Goal: Task Accomplishment & Management: Manage account settings

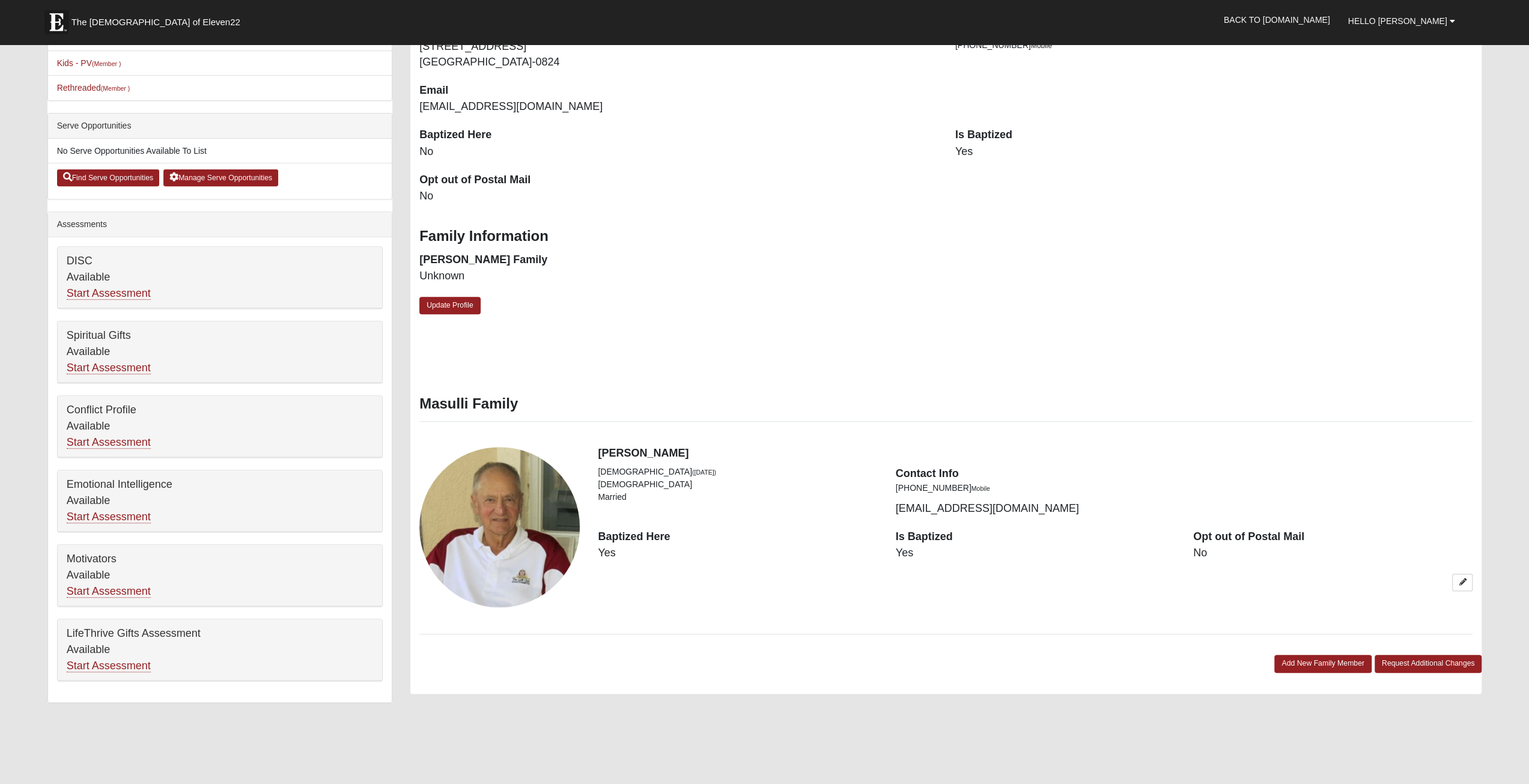
scroll to position [390, 0]
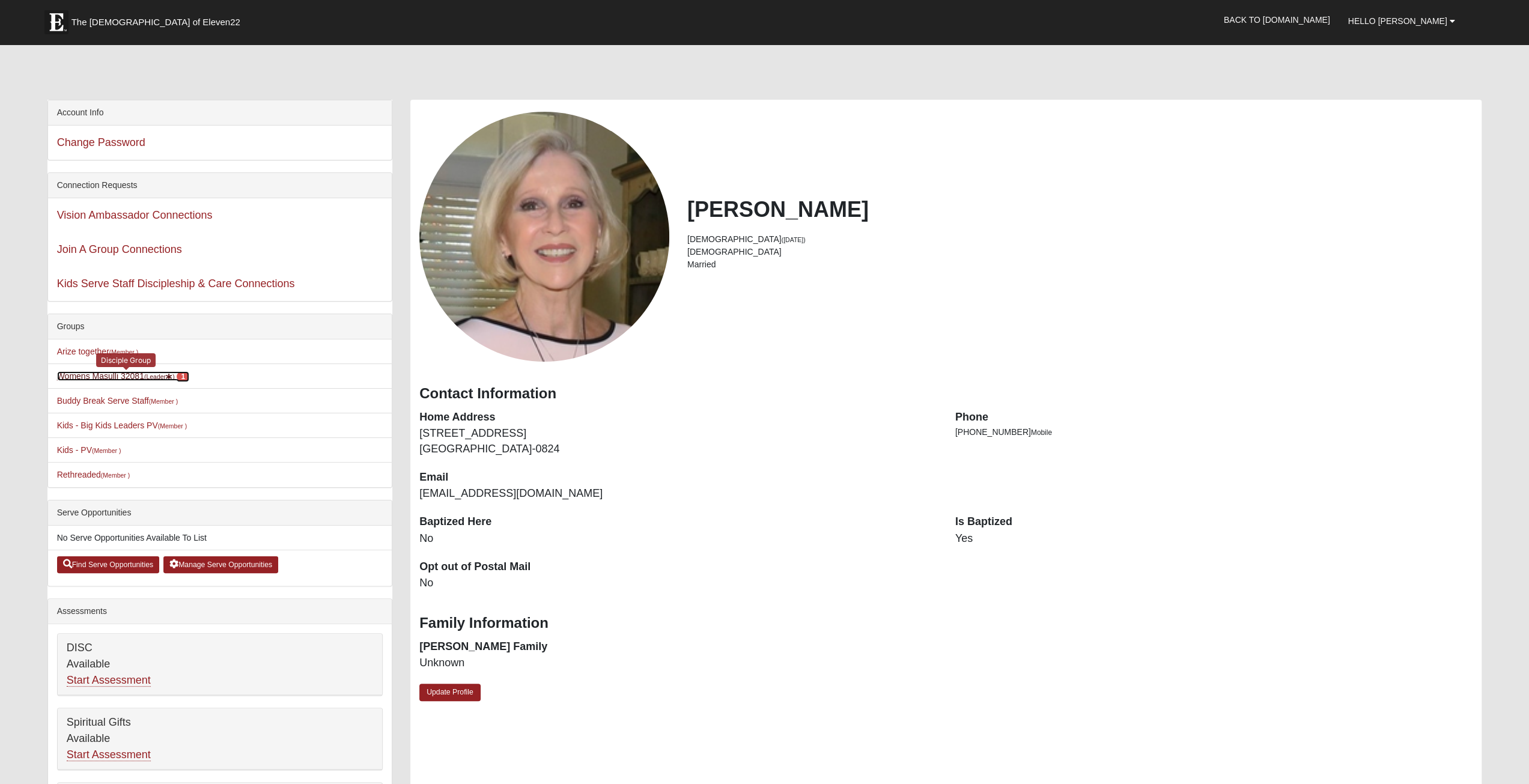
click at [117, 372] on link "Womens Masulli 32081 (Leader ) 1" at bounding box center [123, 375] width 133 height 9
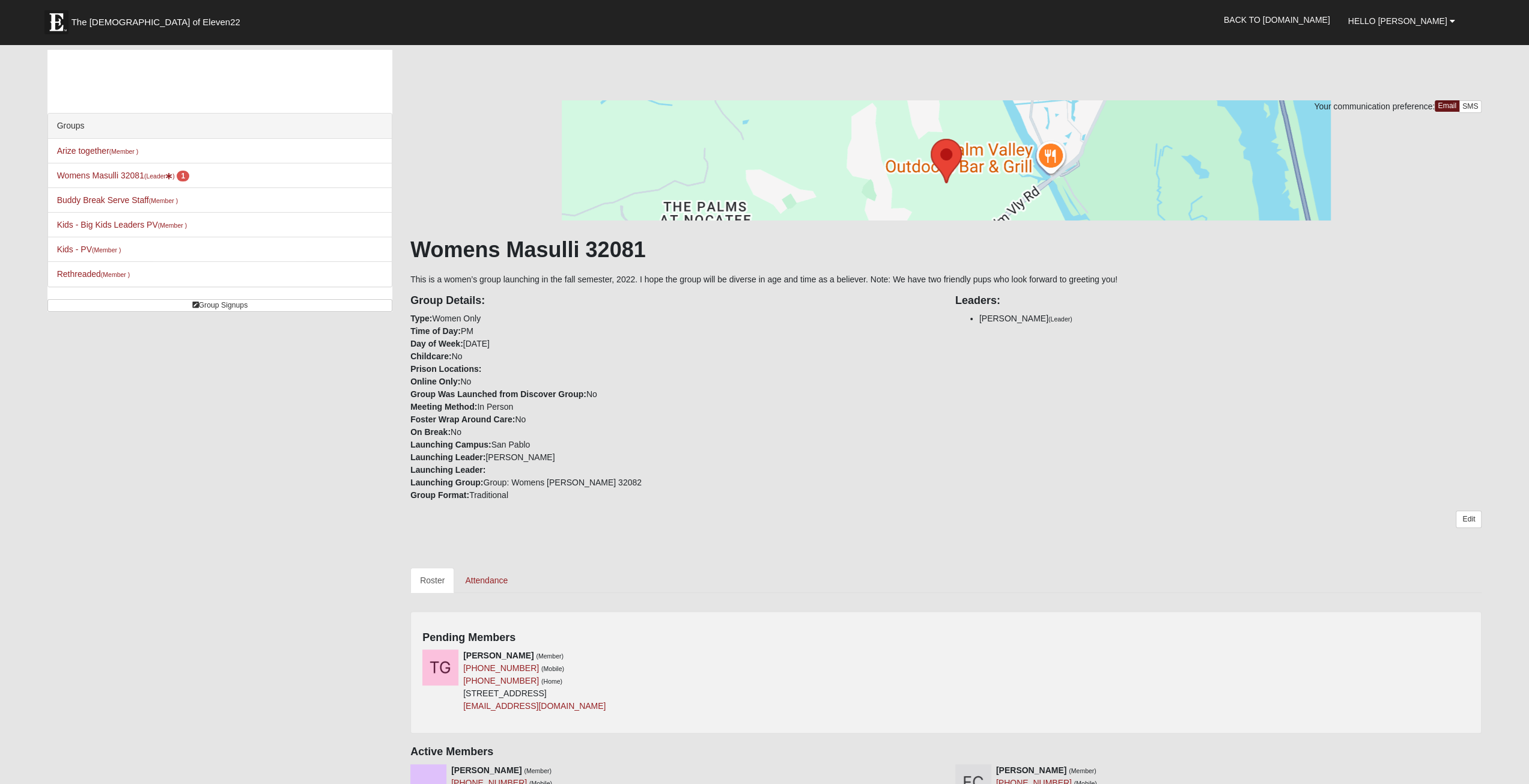
click at [941, 651] on icon at bounding box center [942, 656] width 8 height 8
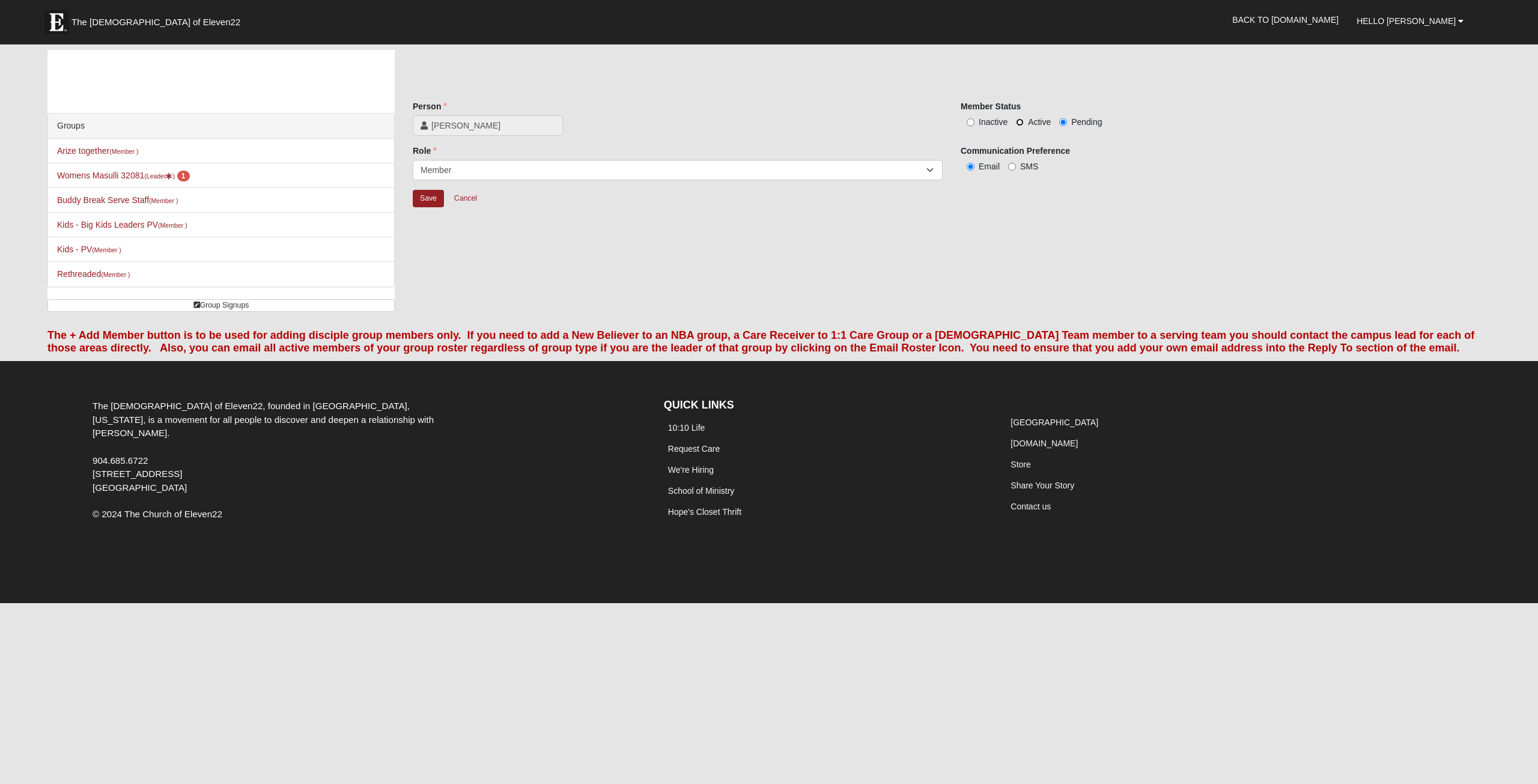
click at [1017, 123] on input "Active" at bounding box center [1019, 122] width 8 height 8
radio input "true"
click at [434, 200] on input "Save" at bounding box center [428, 198] width 31 height 18
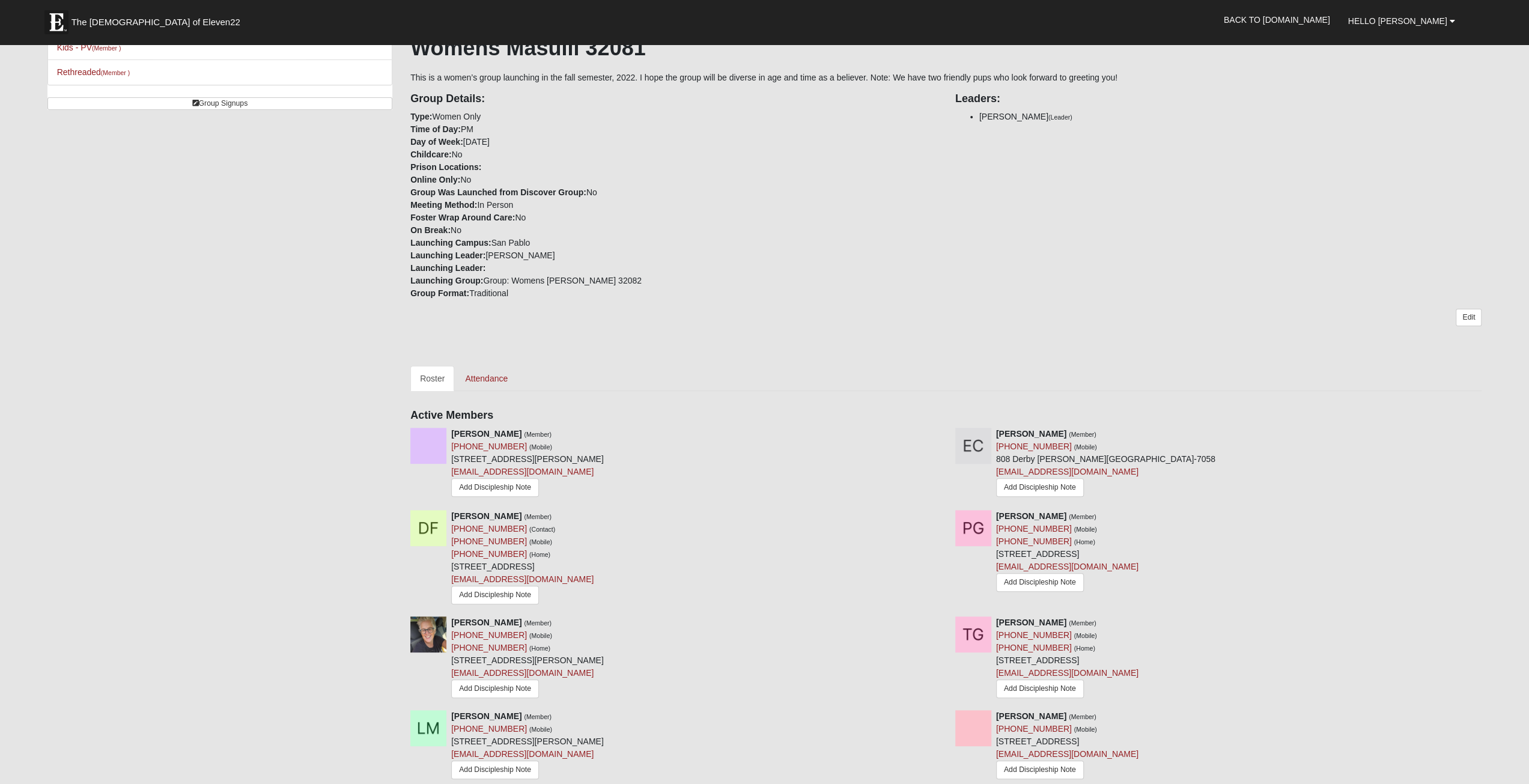
scroll to position [240, 0]
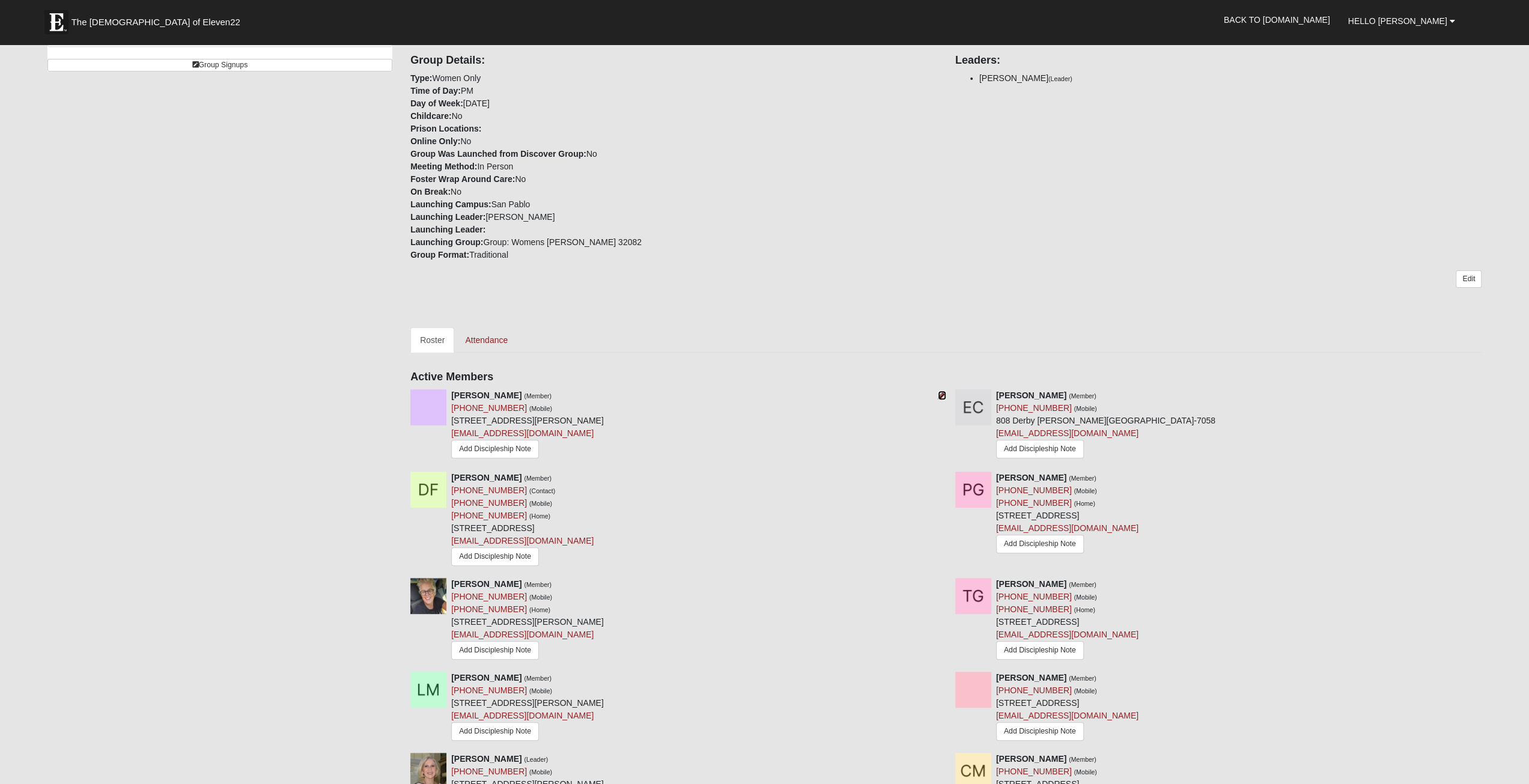
click at [942, 394] on icon at bounding box center [942, 395] width 8 height 8
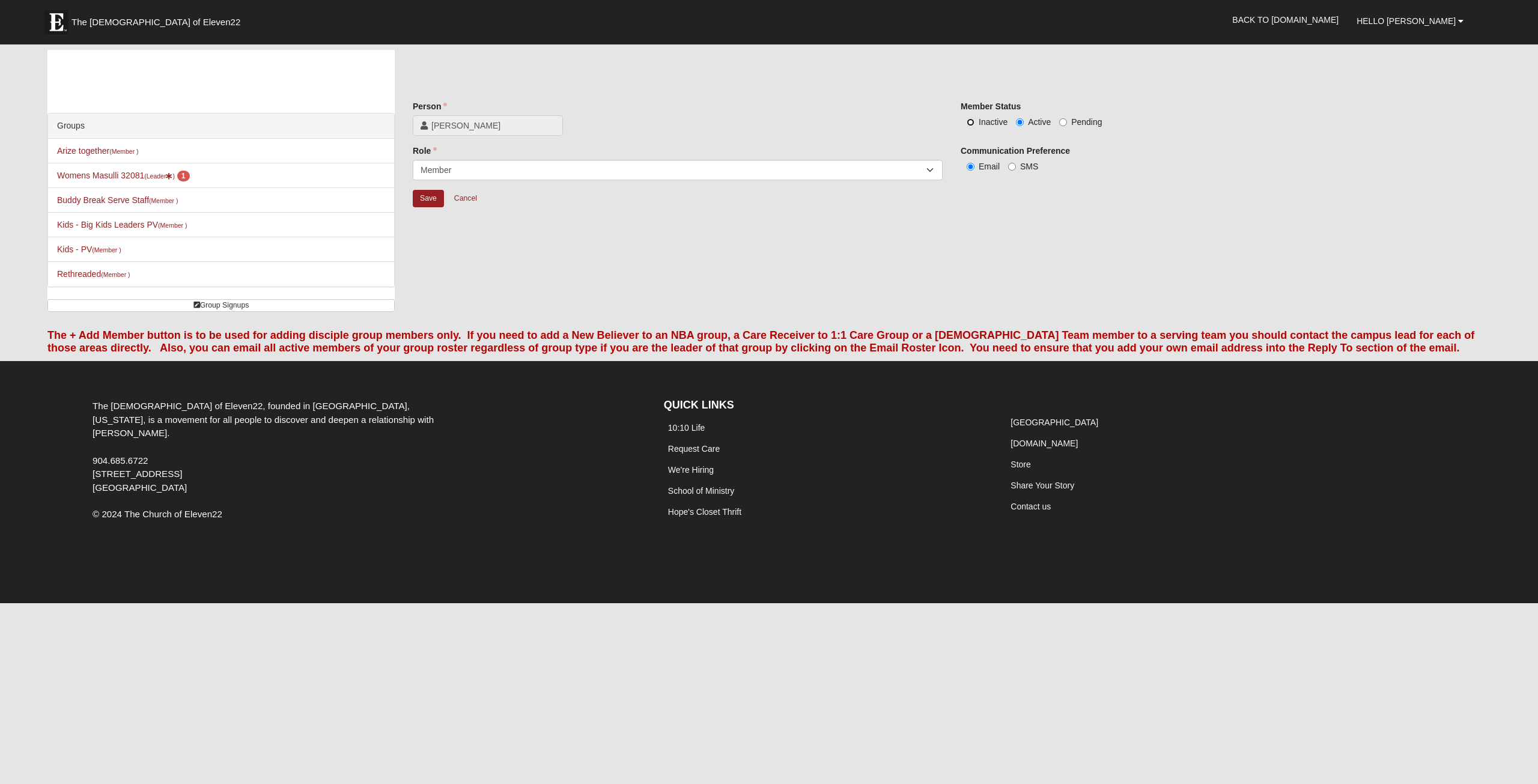
click at [970, 123] on input "Inactive" at bounding box center [970, 122] width 8 height 8
radio input "true"
click at [424, 197] on input "Save" at bounding box center [428, 198] width 31 height 18
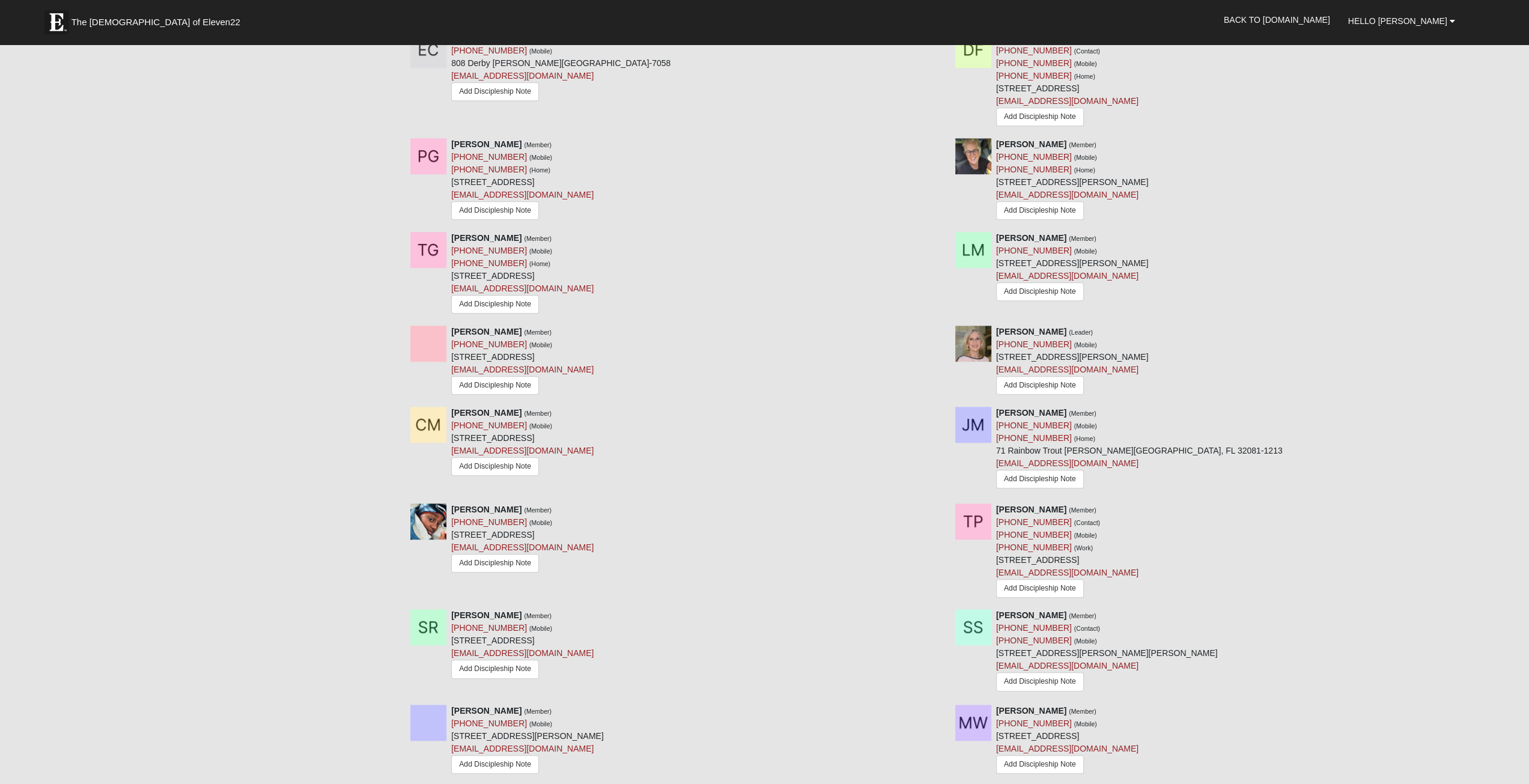
scroll to position [600, 0]
click at [936, 613] on div at bounding box center [940, 612] width 13 height 13
click at [940, 613] on icon at bounding box center [942, 612] width 8 height 8
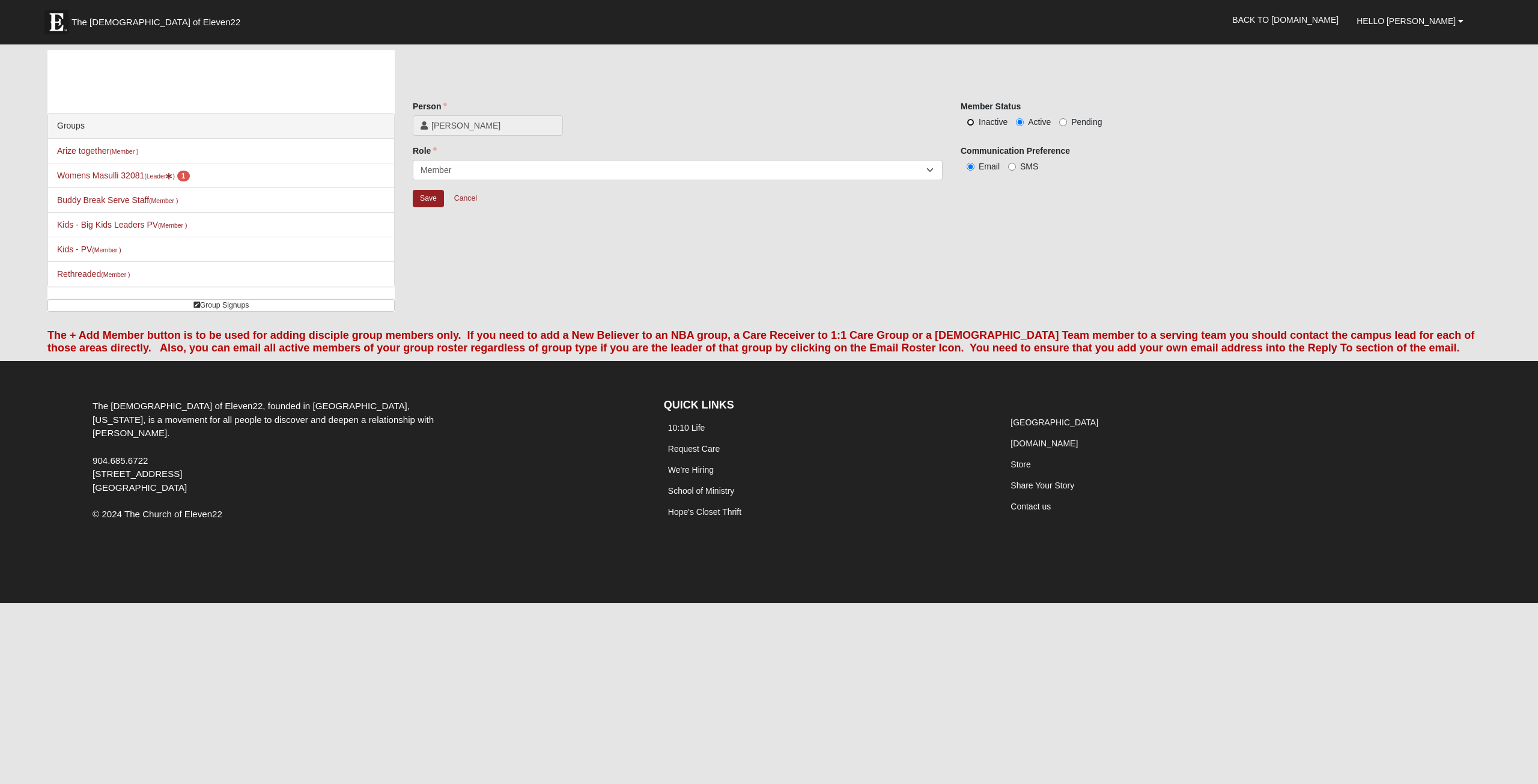
click at [970, 123] on input "Inactive" at bounding box center [970, 122] width 8 height 8
radio input "true"
click at [426, 201] on input "Save" at bounding box center [428, 198] width 31 height 18
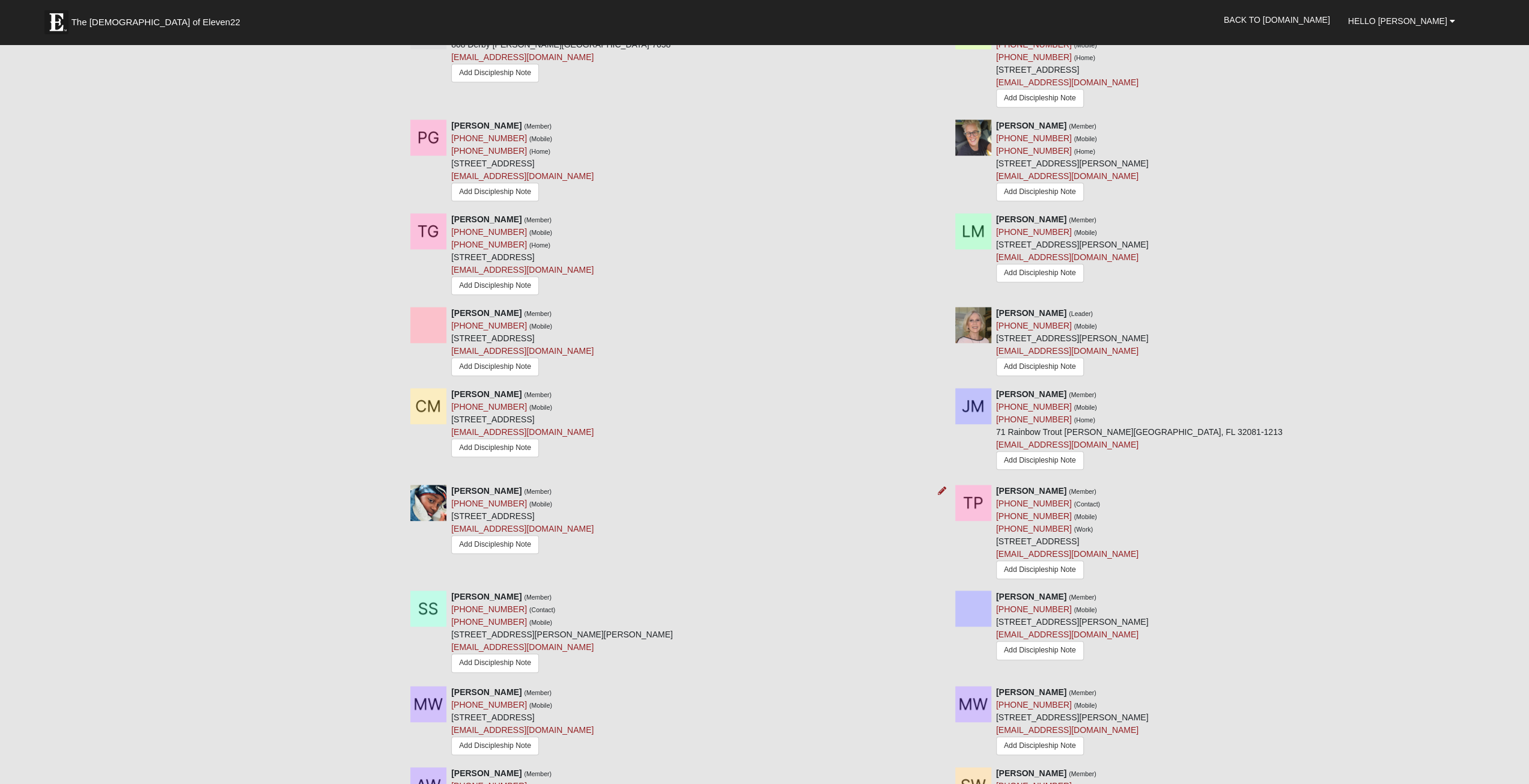
scroll to position [706, 0]
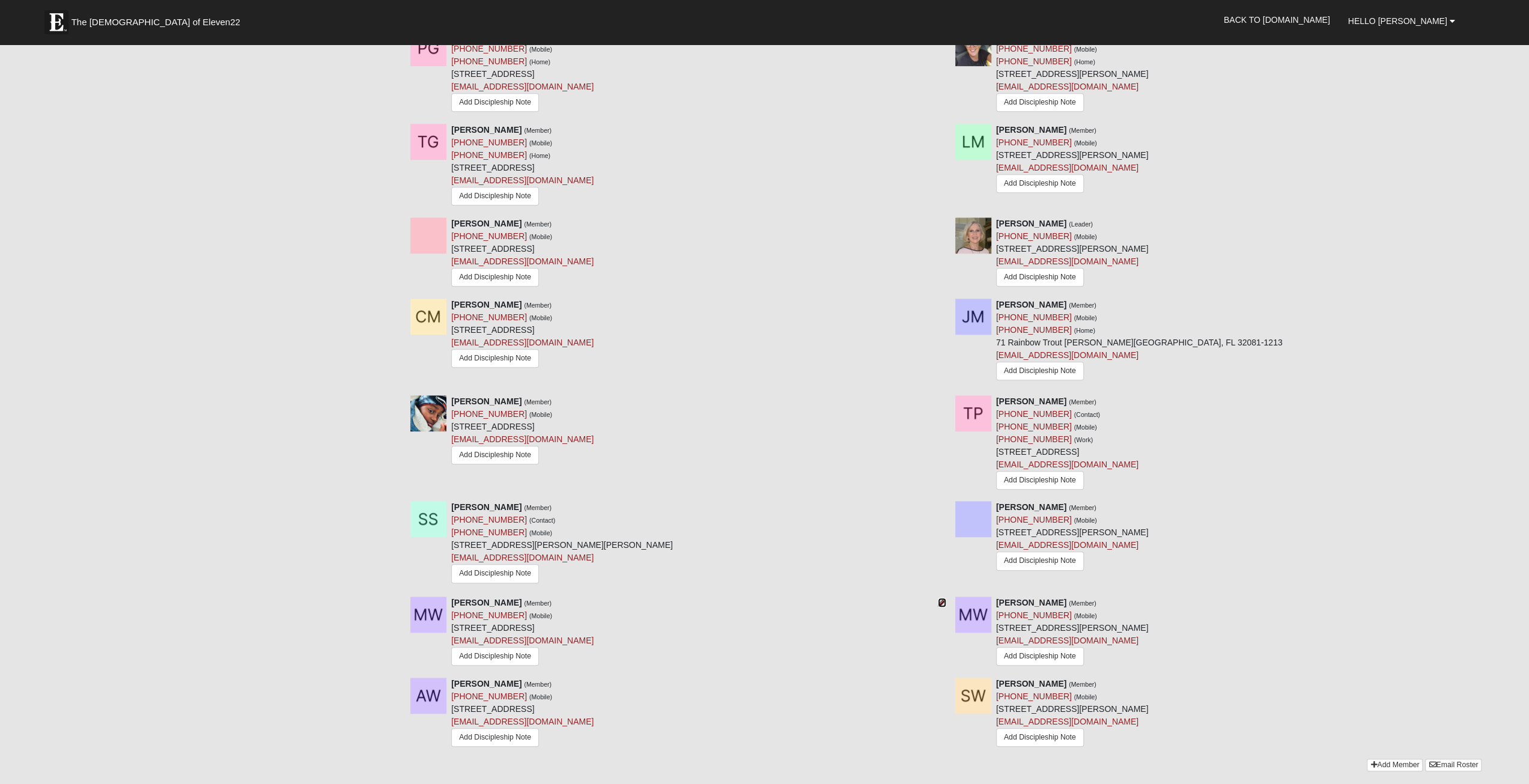
click at [942, 602] on icon at bounding box center [942, 603] width 8 height 8
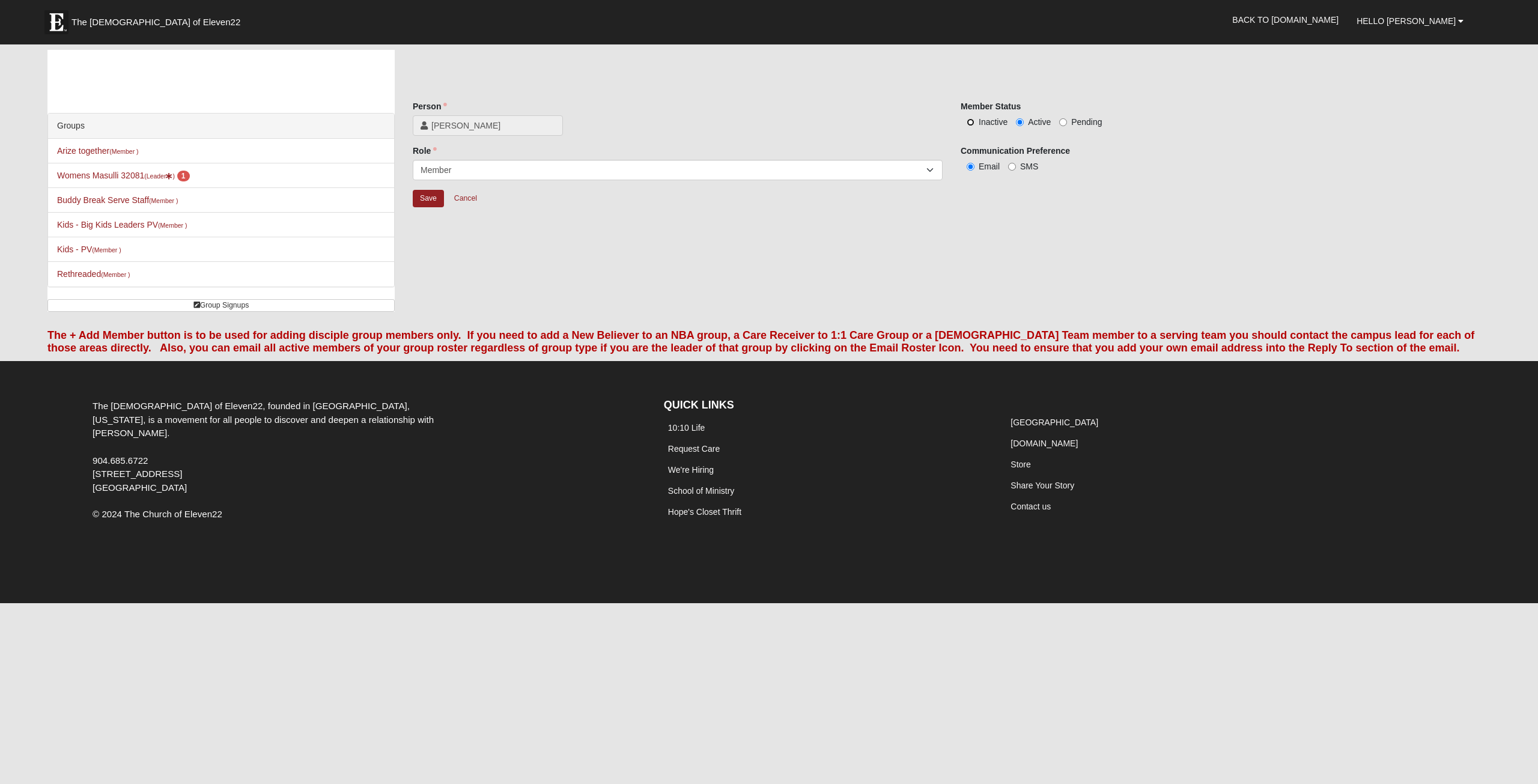
click at [972, 123] on input "Inactive" at bounding box center [970, 122] width 8 height 8
radio input "true"
click at [429, 197] on input "Save" at bounding box center [428, 198] width 31 height 18
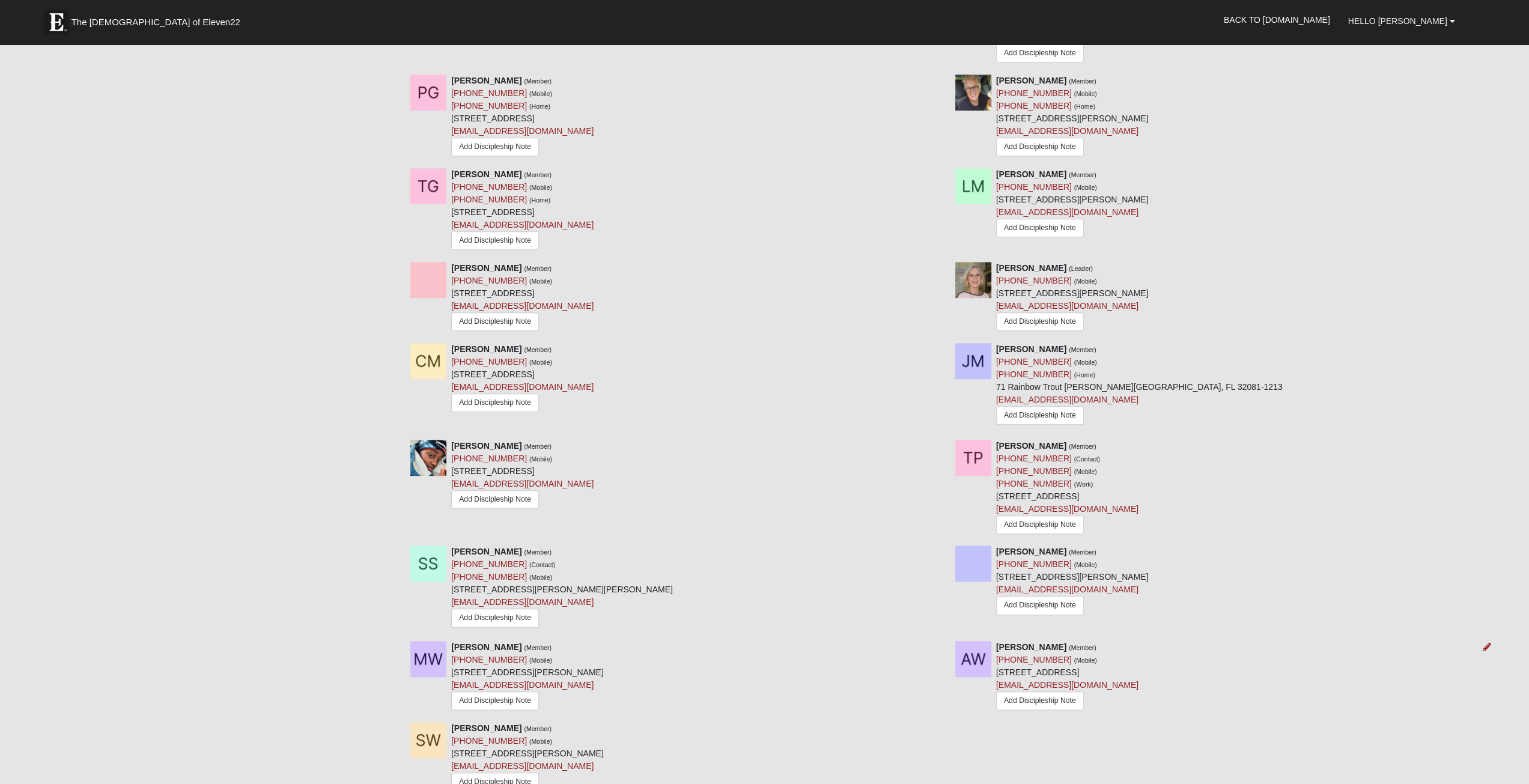
scroll to position [661, 0]
click at [1484, 552] on icon at bounding box center [1486, 552] width 8 height 8
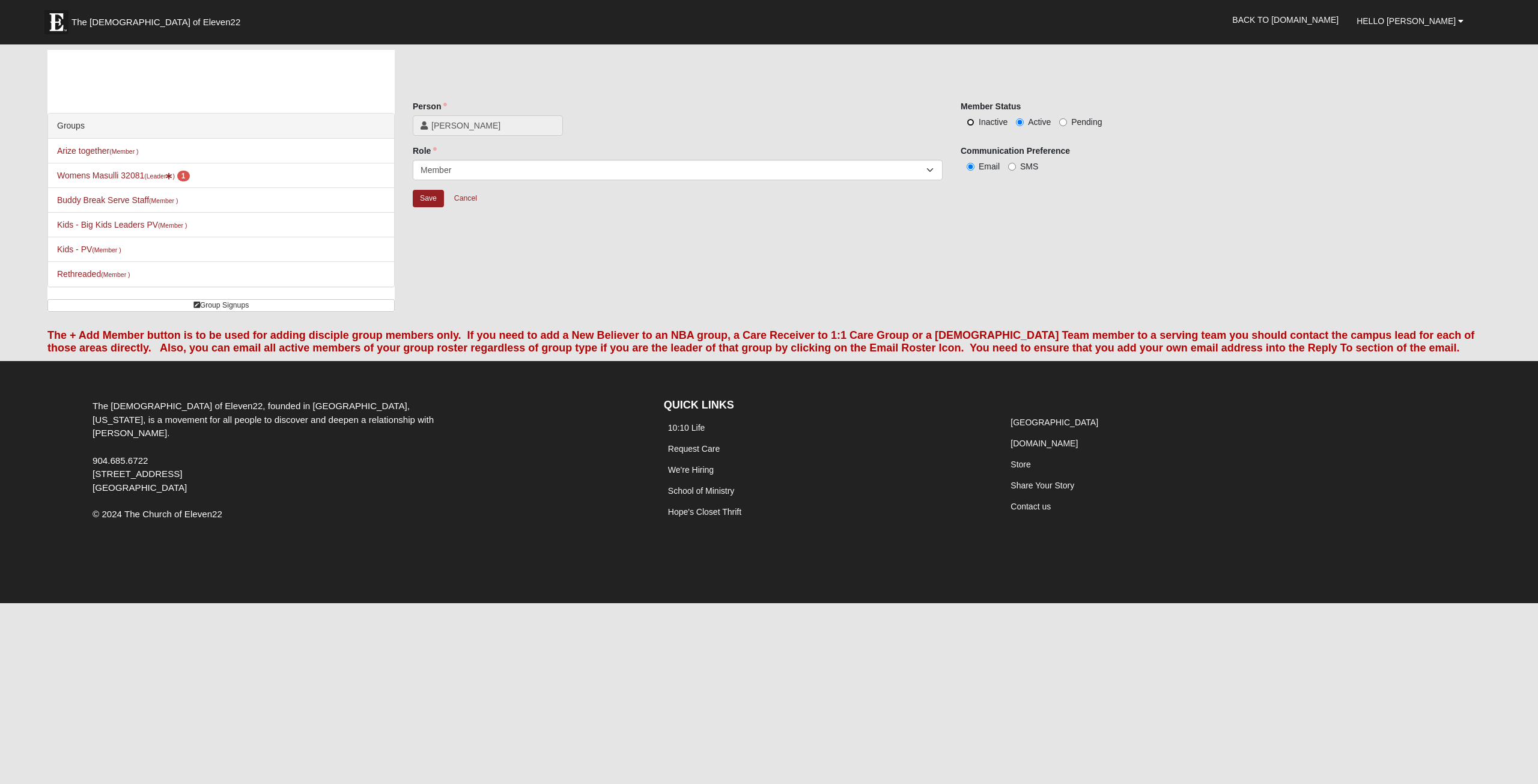
click at [971, 119] on input "Inactive" at bounding box center [970, 122] width 8 height 8
radio input "true"
click at [434, 197] on input "Save" at bounding box center [428, 198] width 31 height 18
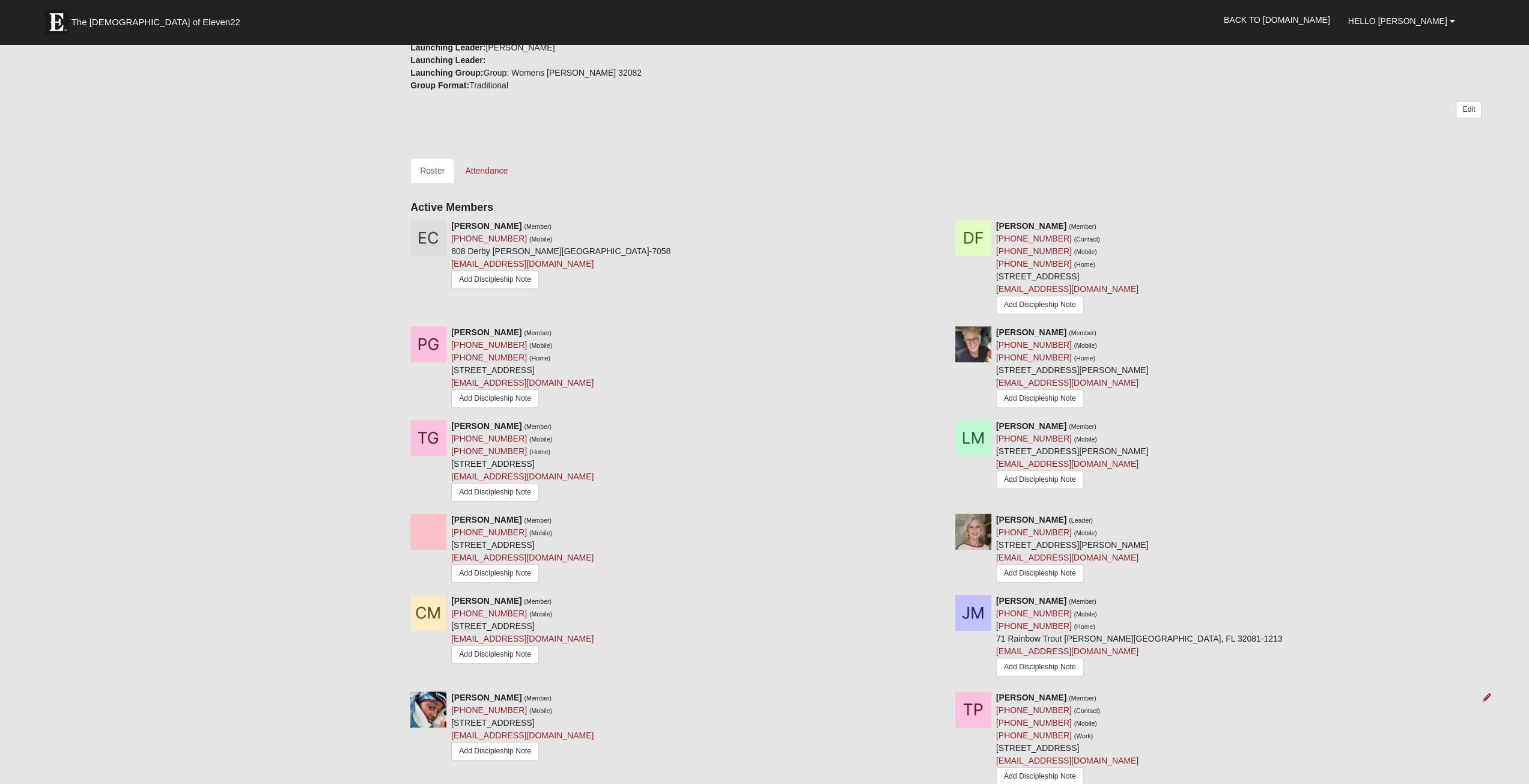
scroll to position [480, 0]
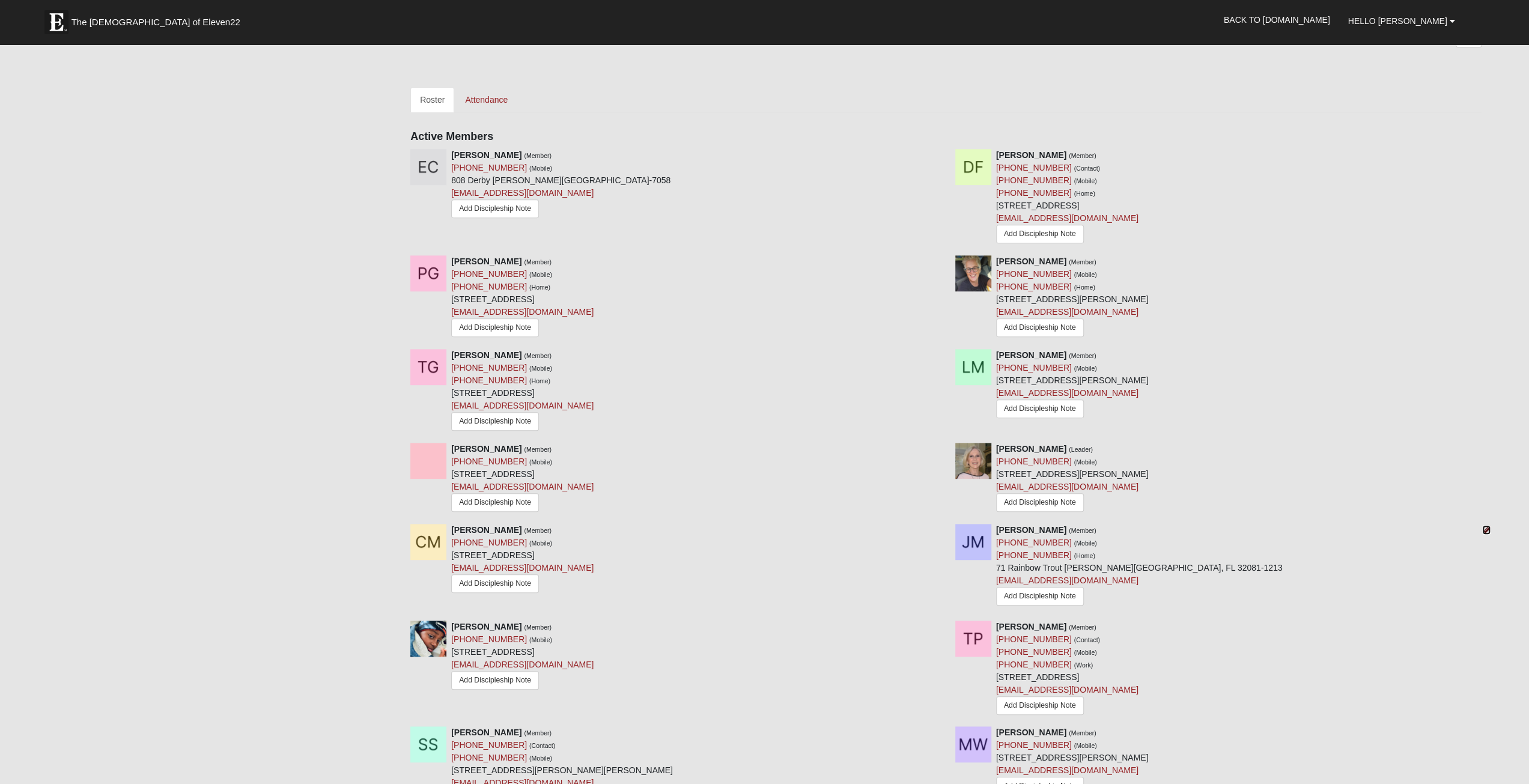
click at [1485, 533] on icon at bounding box center [1486, 530] width 8 height 8
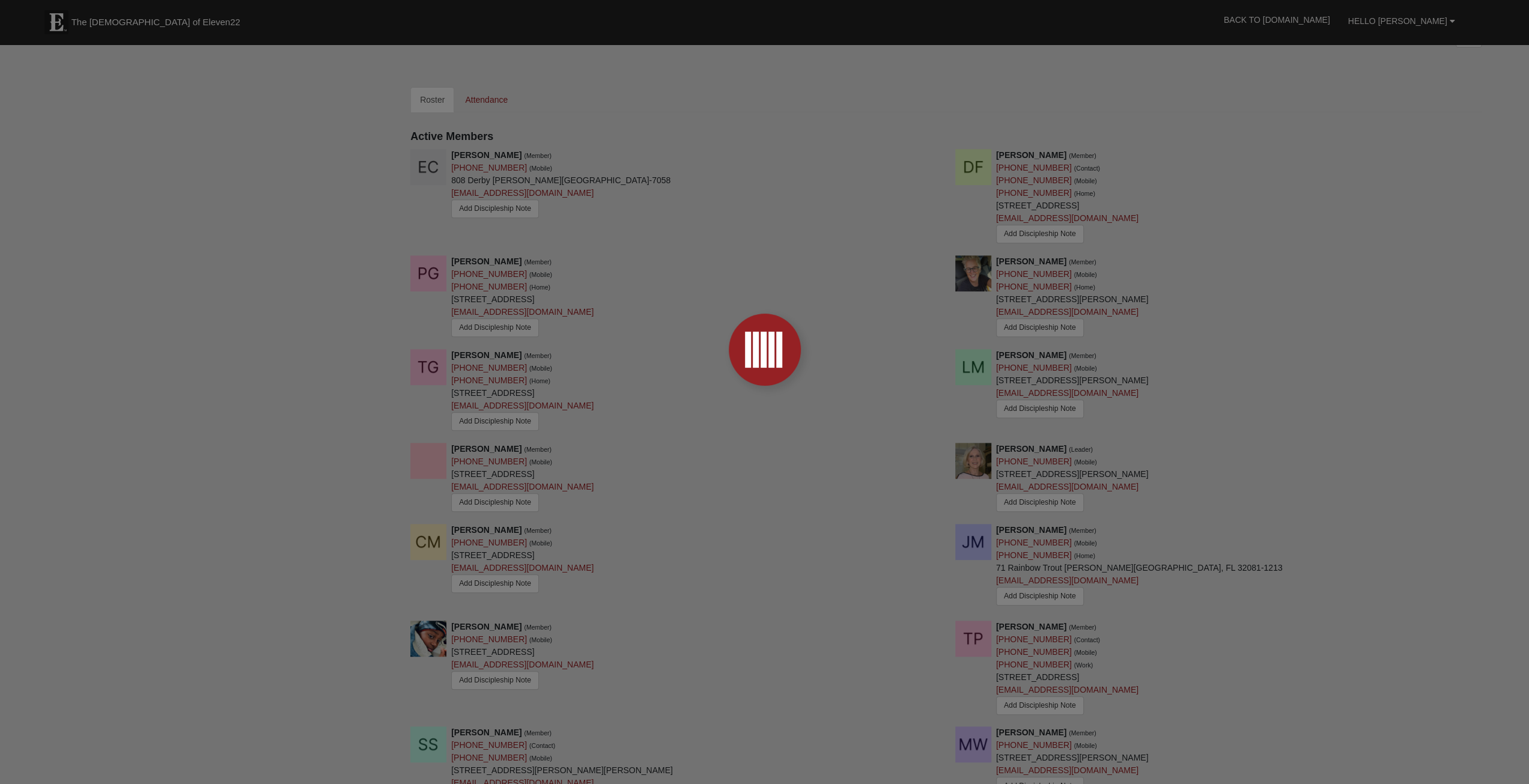
click at [1183, 624] on div at bounding box center [764, 392] width 1529 height 784
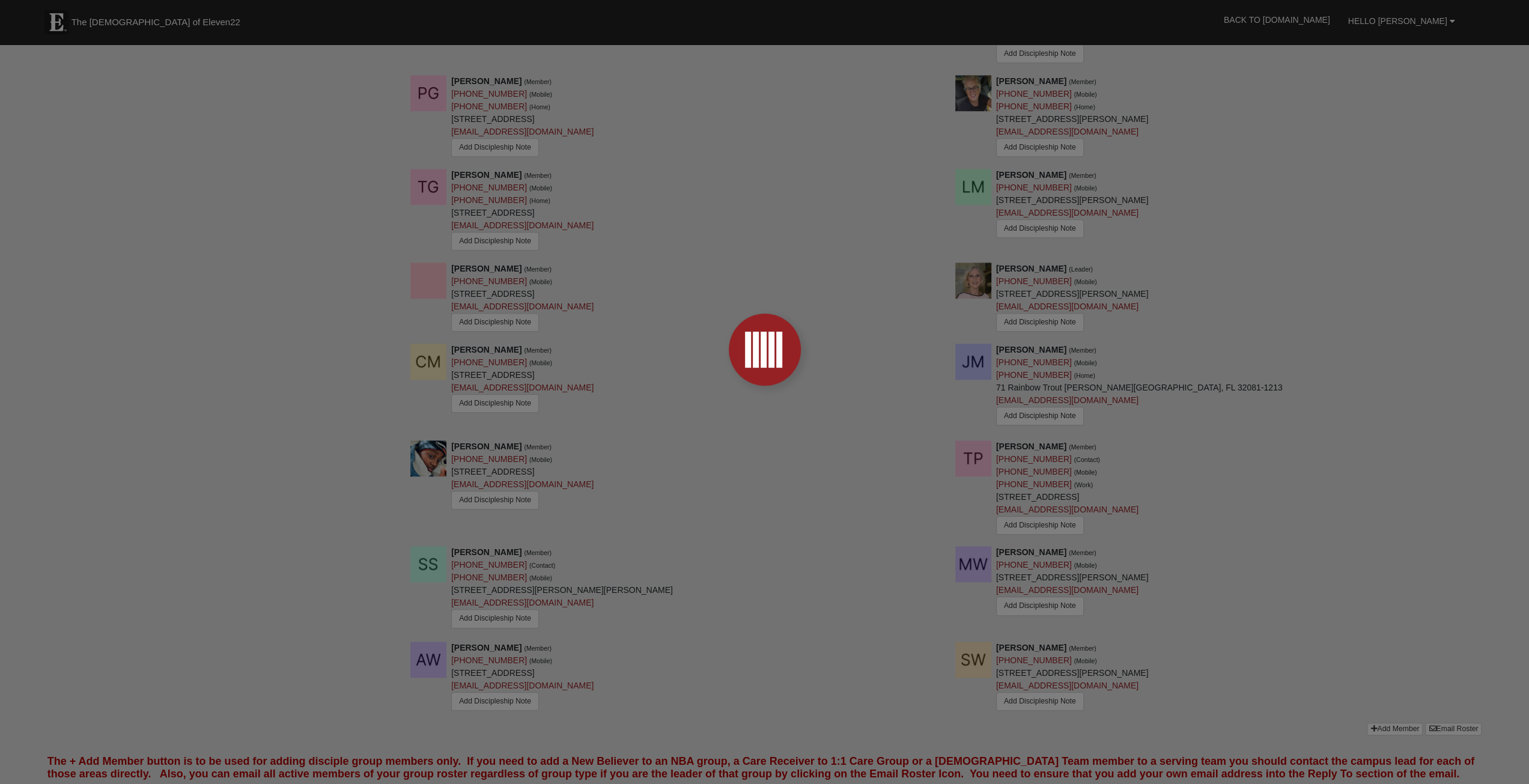
scroll to position [436, 0]
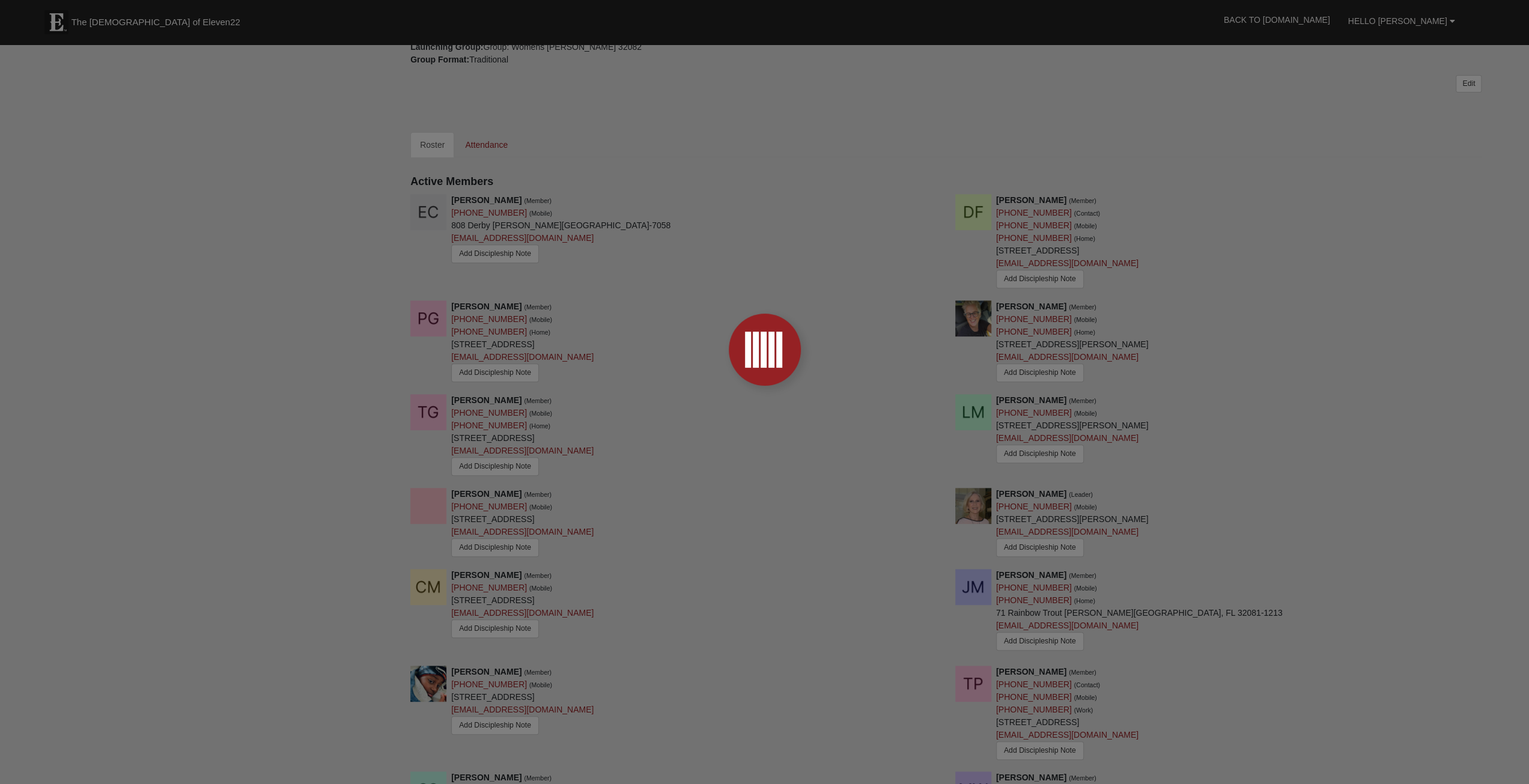
click at [622, 196] on div at bounding box center [764, 392] width 1529 height 784
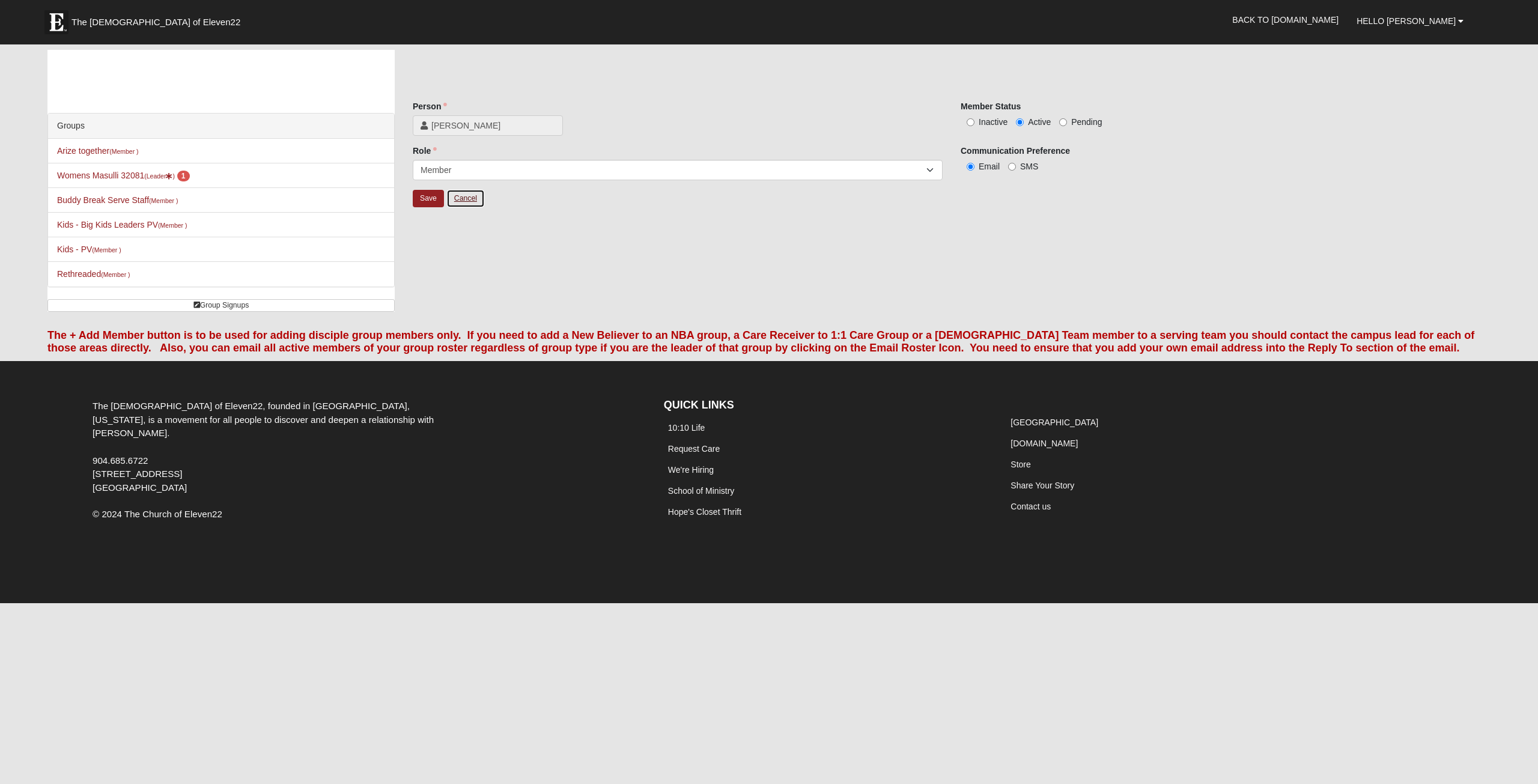
click at [468, 197] on link "Cancel" at bounding box center [466, 198] width 39 height 18
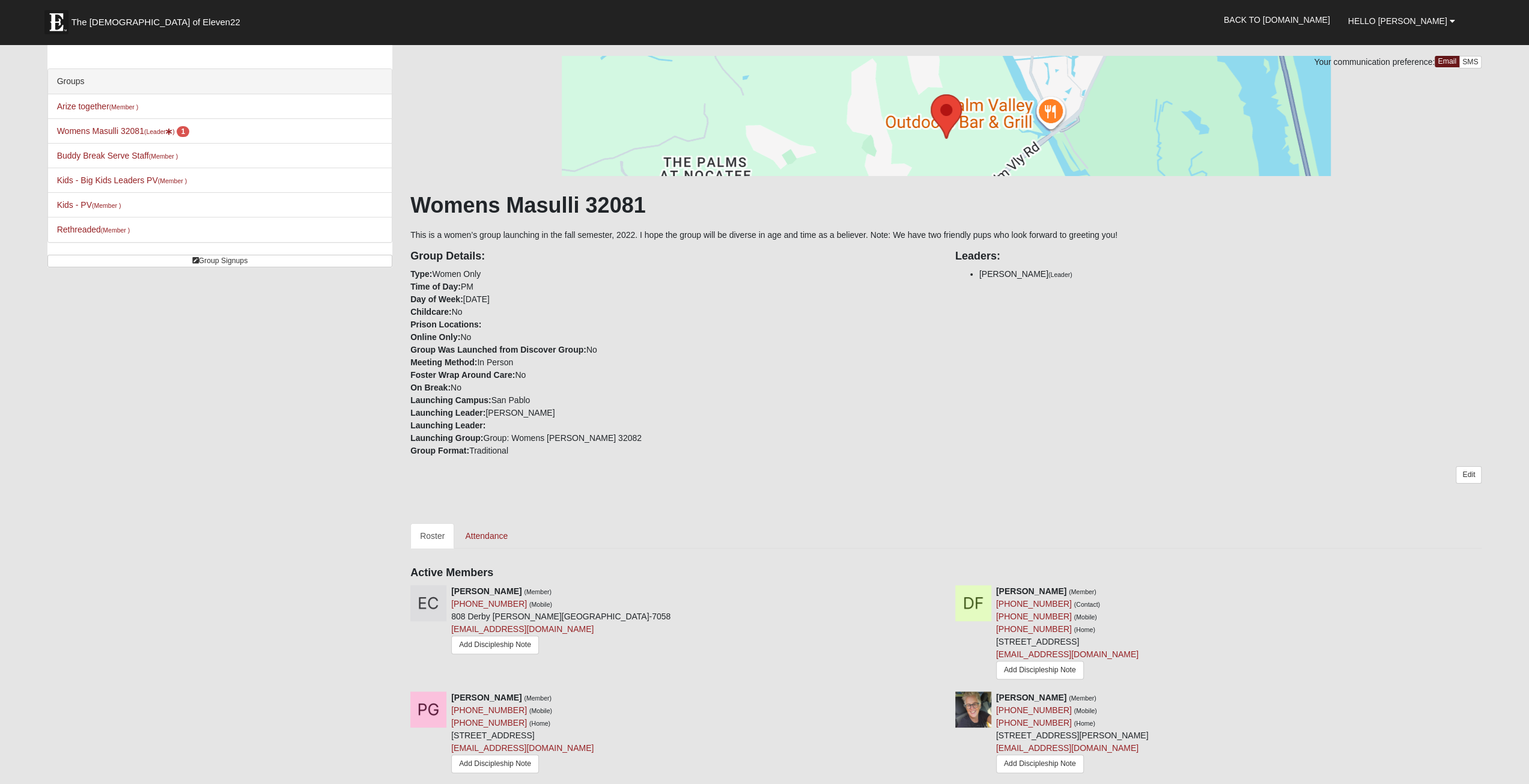
scroll to position [34, 0]
